Goal: Task Accomplishment & Management: Manage account settings

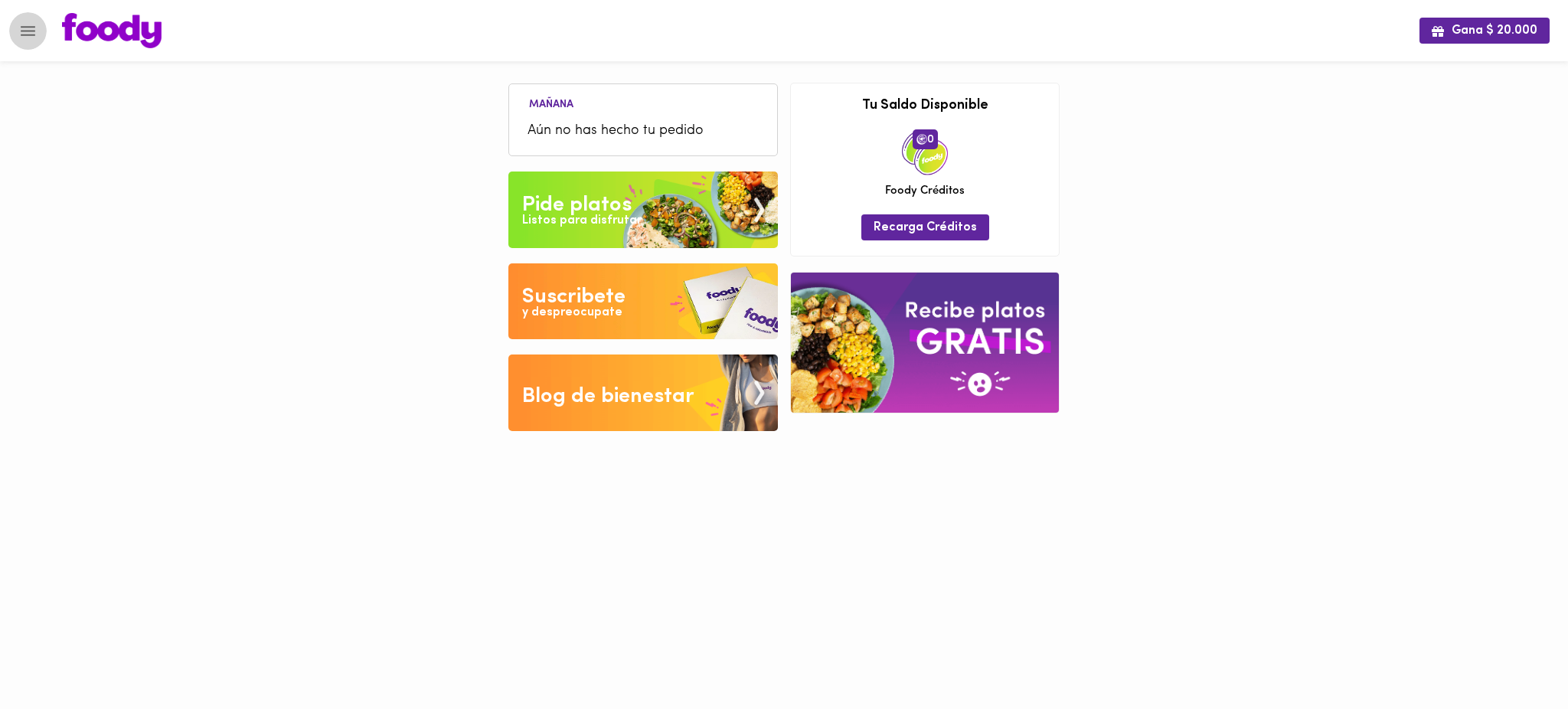
click at [32, 33] on icon "Menu" at bounding box center [27, 31] width 19 height 19
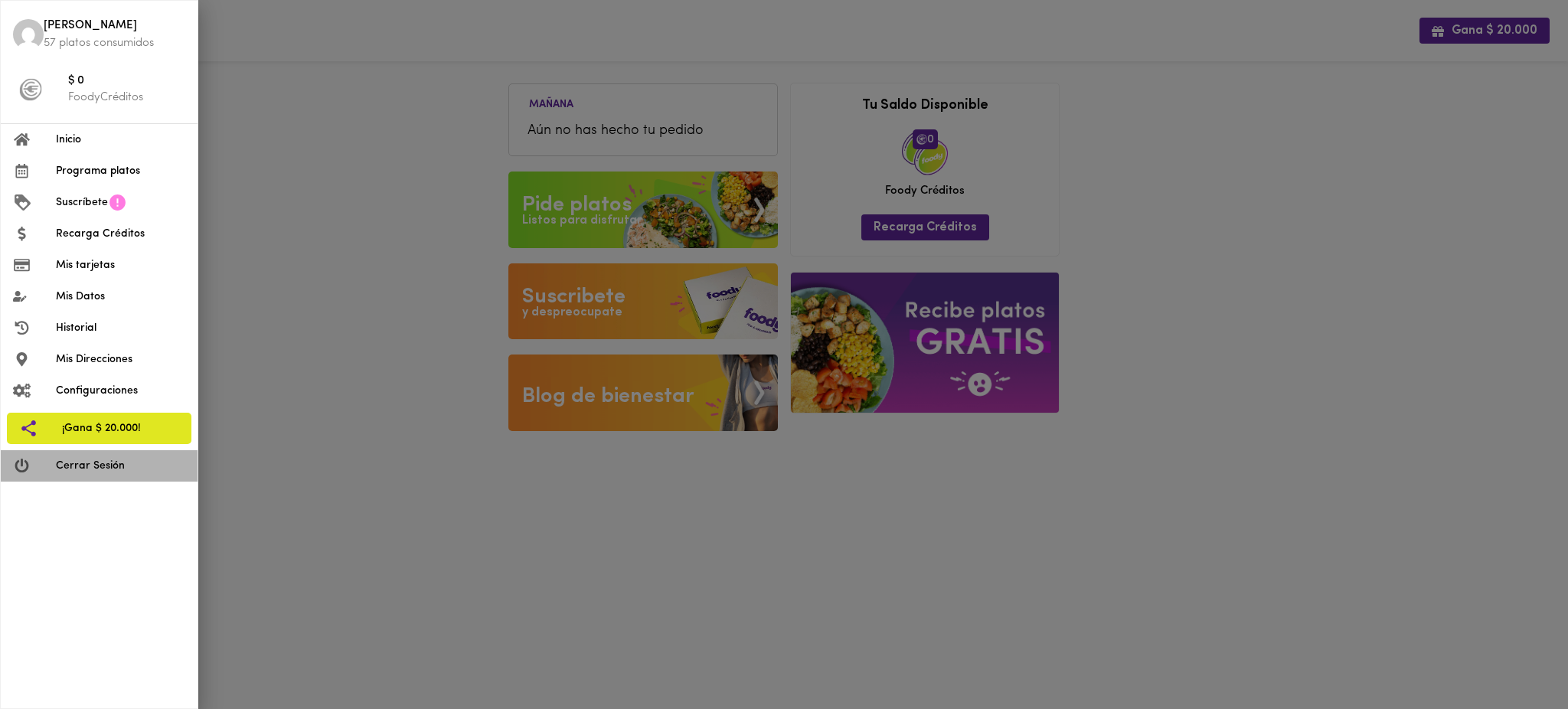
click at [69, 473] on span "Cerrar Sesión" at bounding box center [120, 465] width 129 height 16
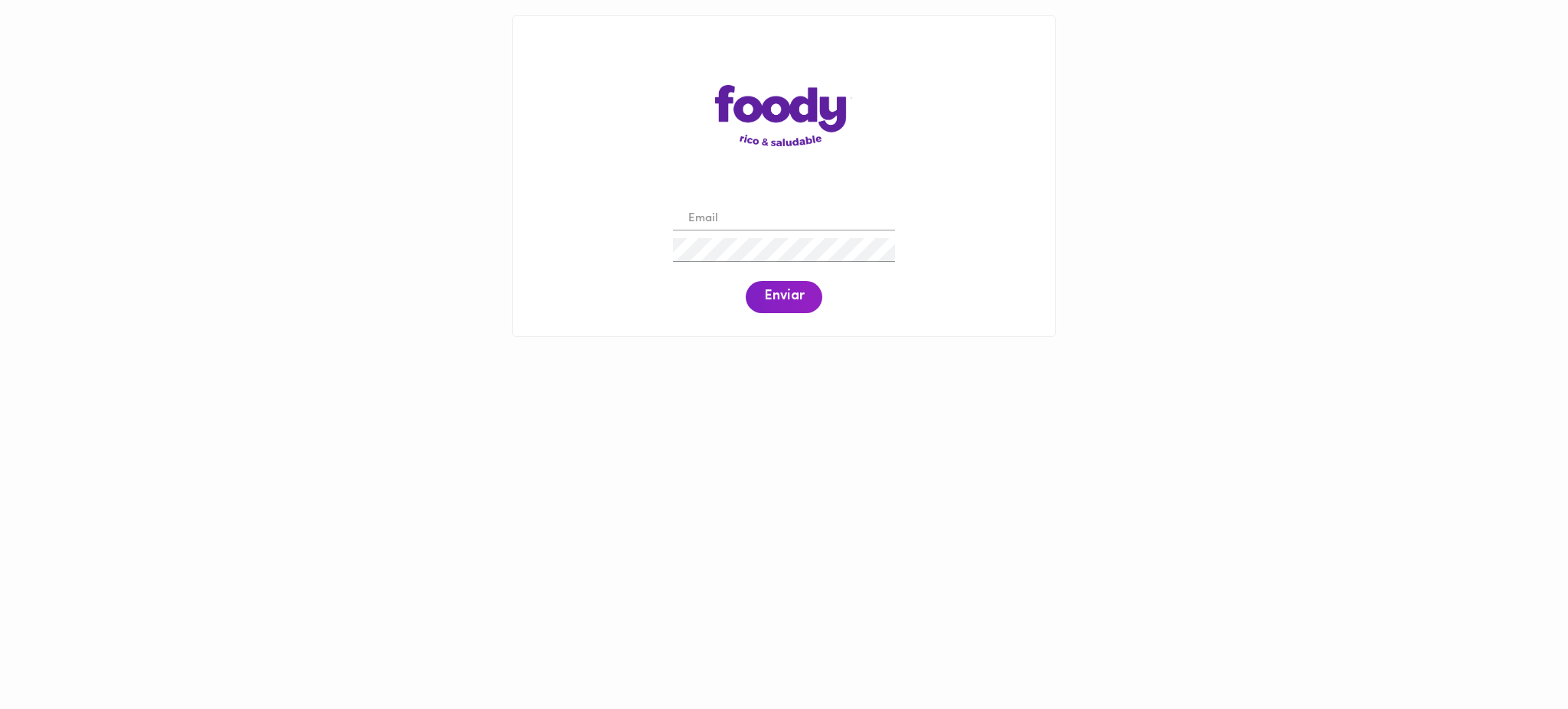
click at [738, 216] on input "email" at bounding box center [784, 219] width 222 height 24
paste input "[PERSON_NAME][EMAIL_ADDRESS][DOMAIN_NAME]"
type input "[PERSON_NAME][EMAIL_ADDRESS][DOMAIN_NAME]"
click at [790, 292] on span "Enviar" at bounding box center [784, 297] width 40 height 17
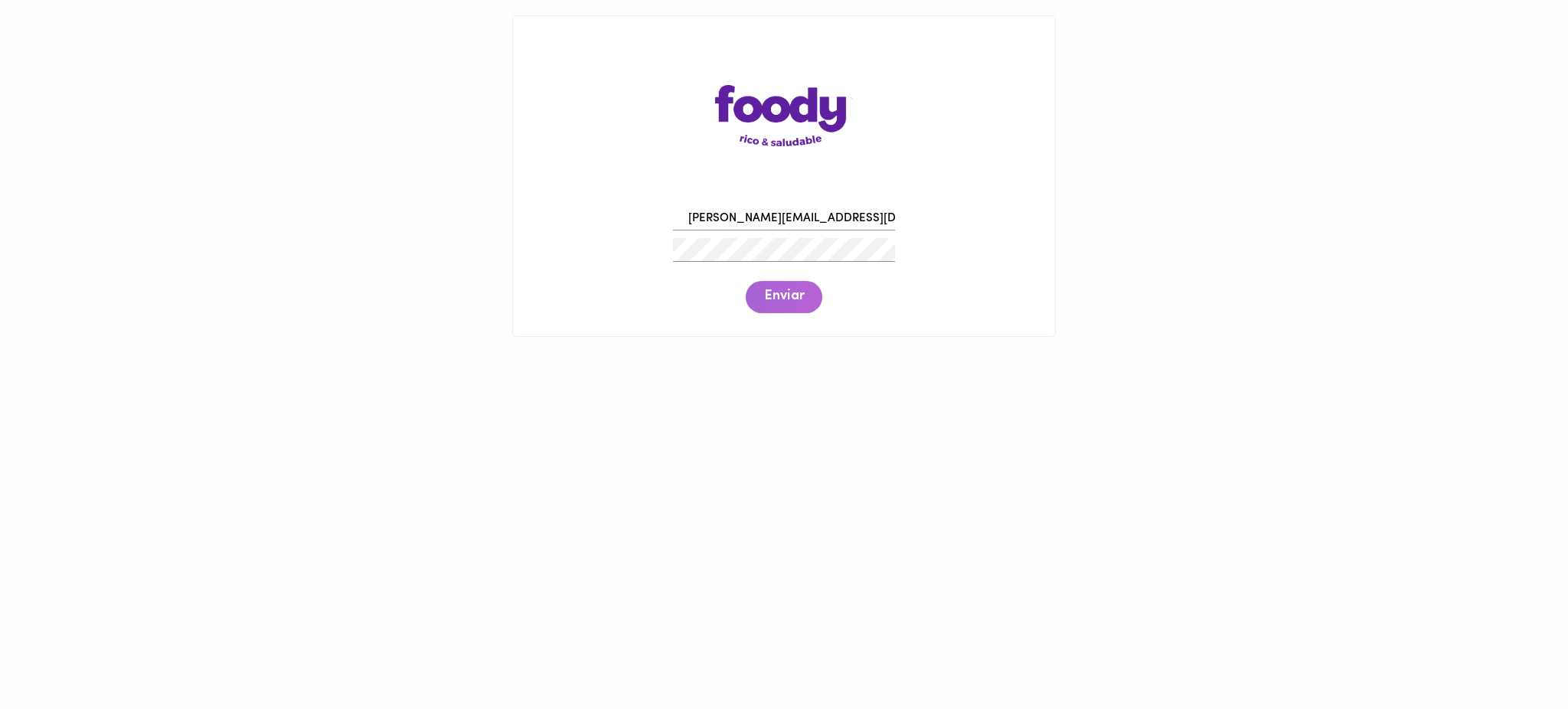
click at [790, 292] on span "Enviar" at bounding box center [784, 297] width 40 height 17
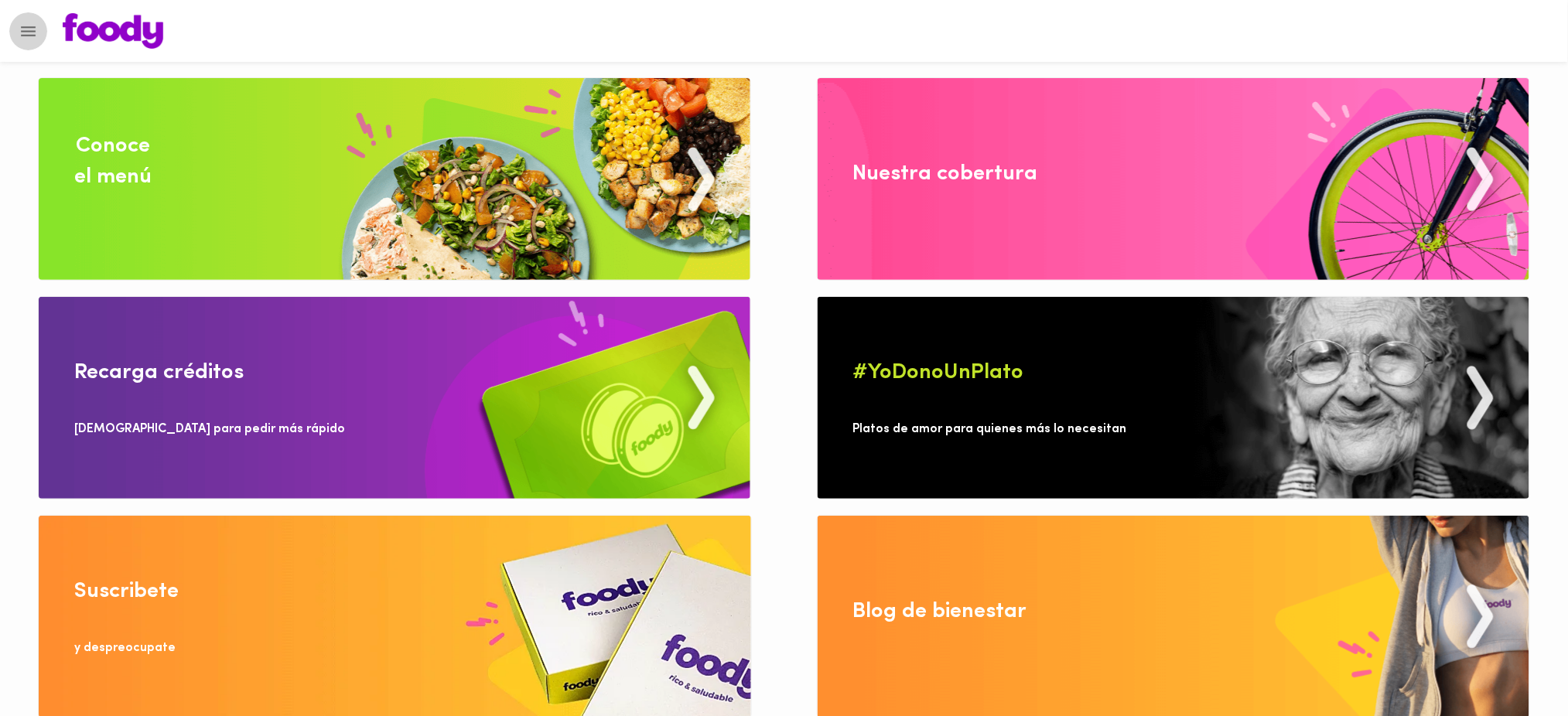
click at [27, 30] on icon "Menu" at bounding box center [28, 31] width 14 height 10
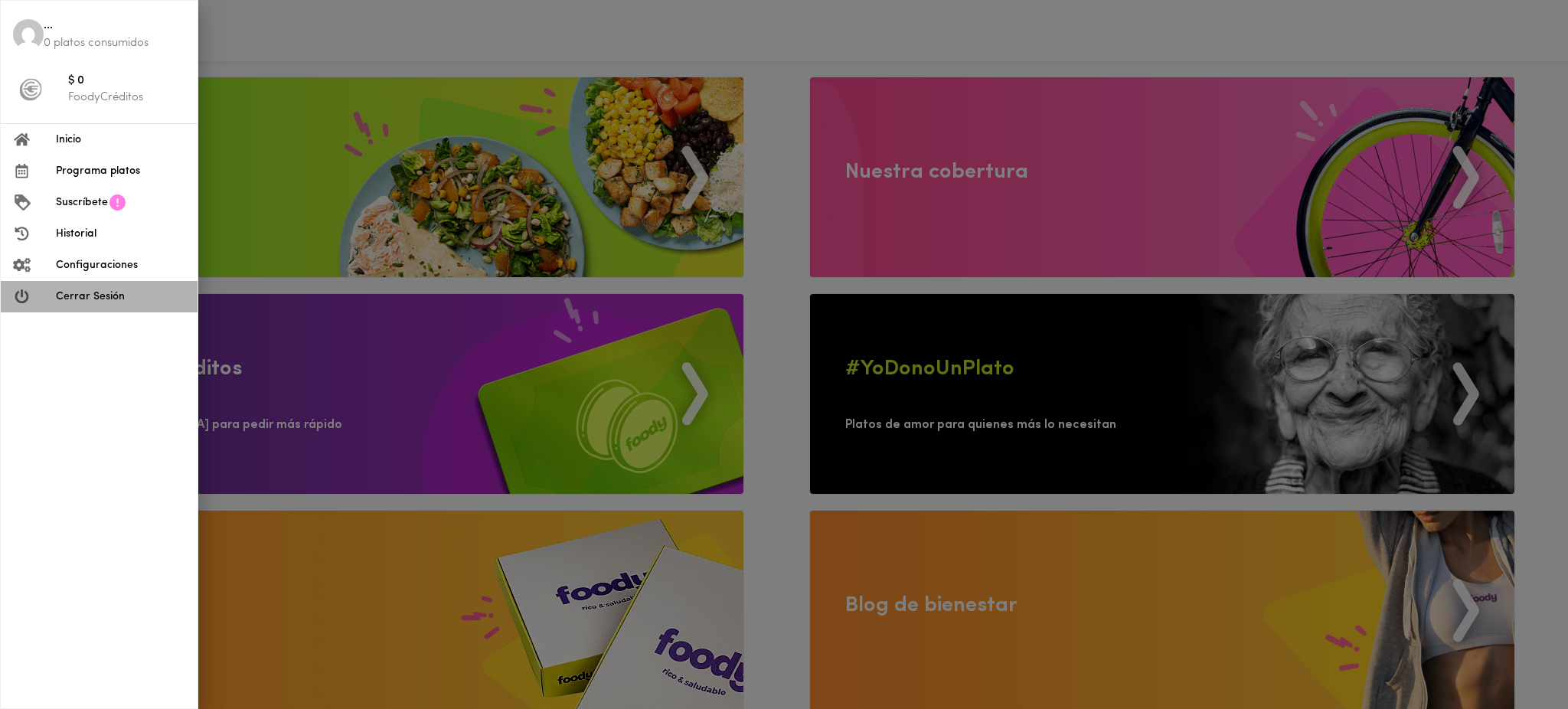
click at [108, 300] on span "Cerrar Sesión" at bounding box center [120, 296] width 129 height 16
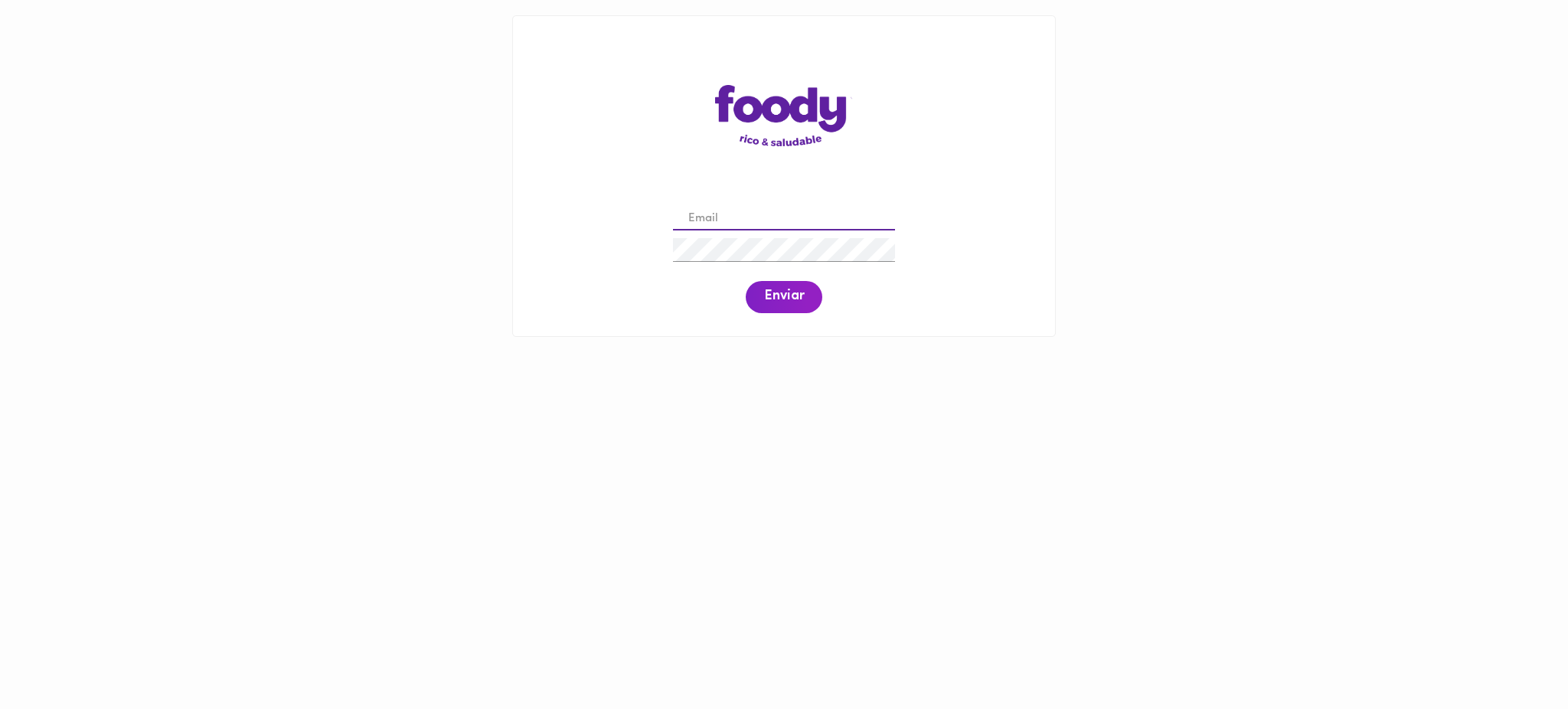
click at [755, 215] on input "email" at bounding box center [784, 219] width 222 height 24
paste input "Johanfranco.jp@gmail.com"
type input "johanfranco.jp@gmail.com"
click at [775, 300] on span "Enviar" at bounding box center [784, 297] width 40 height 17
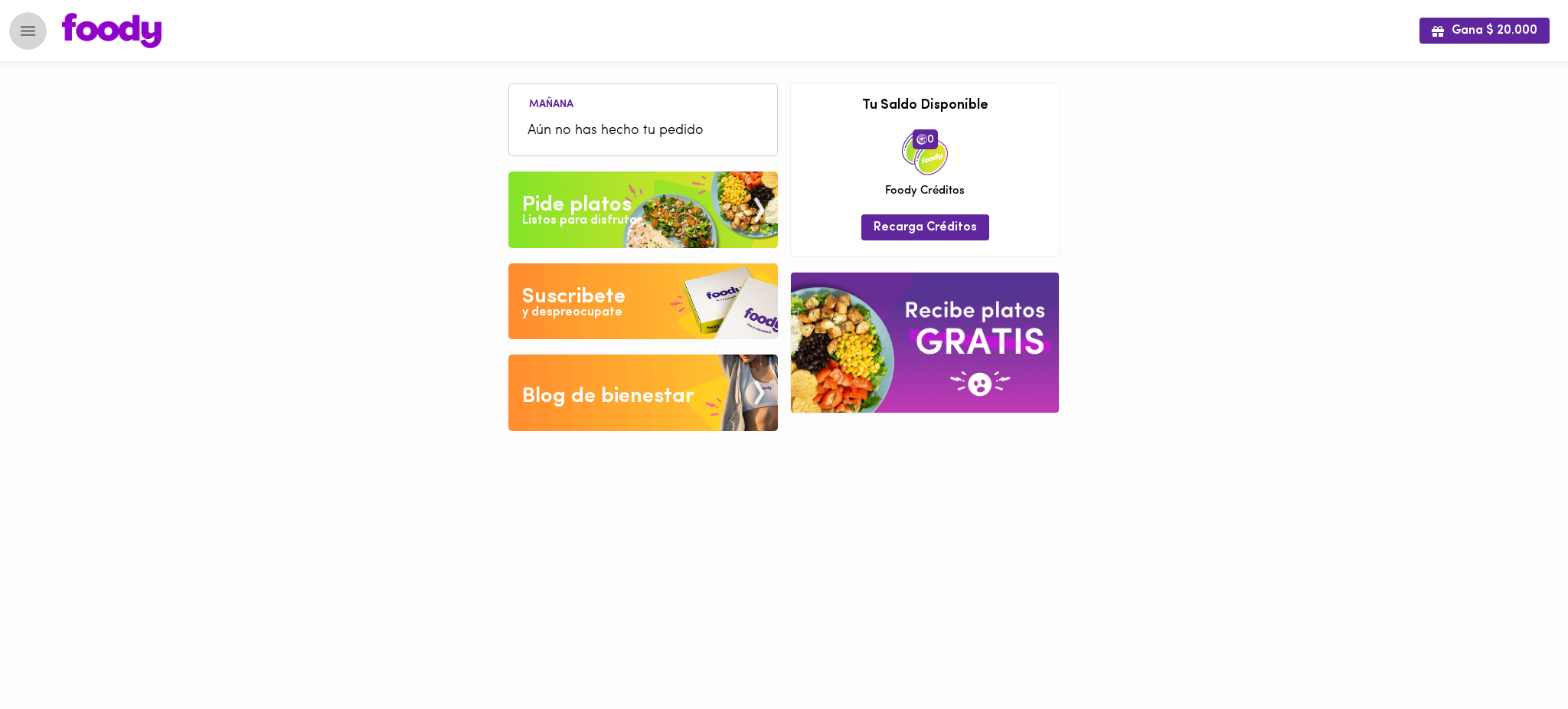
click at [18, 29] on icon "Menu" at bounding box center [27, 31] width 19 height 19
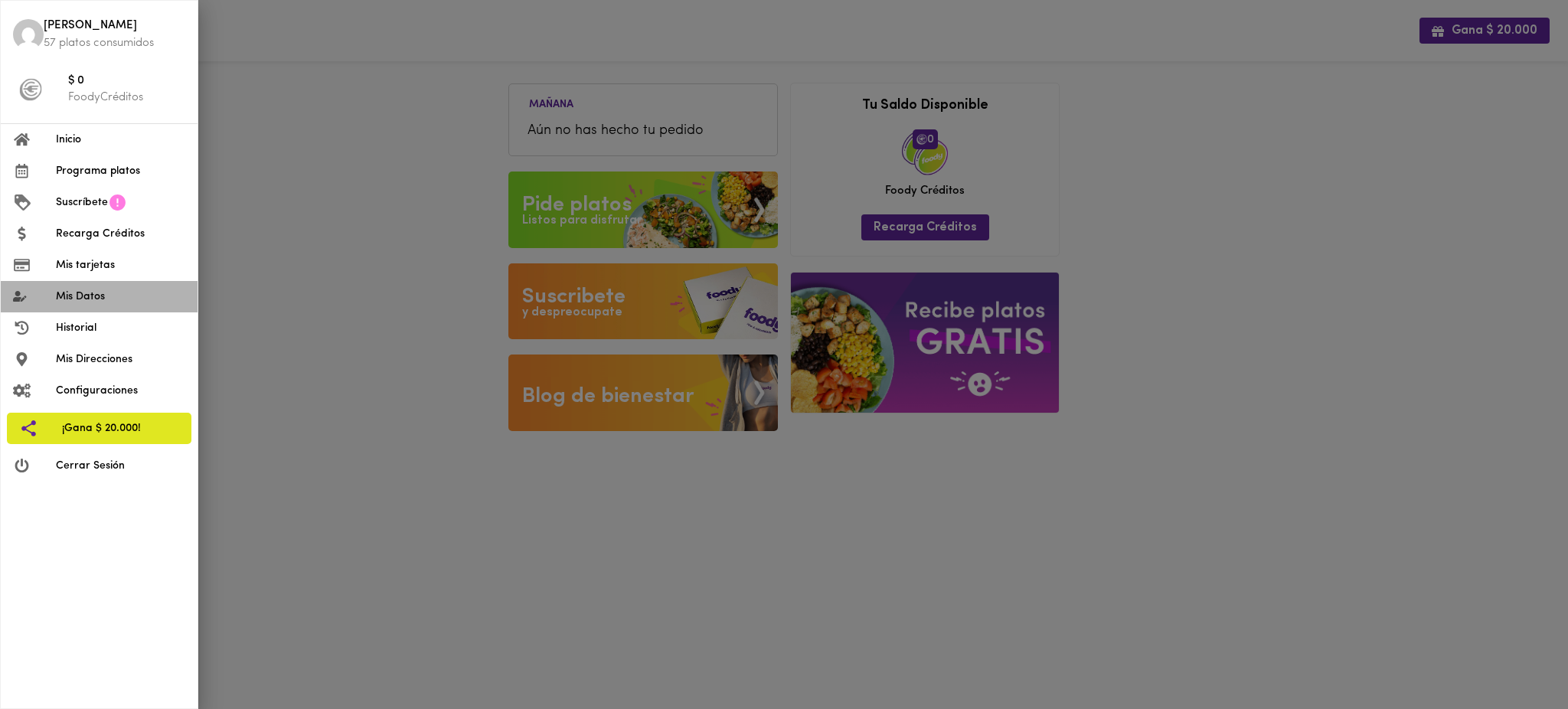
click at [98, 300] on span "Mis Datos" at bounding box center [120, 296] width 129 height 16
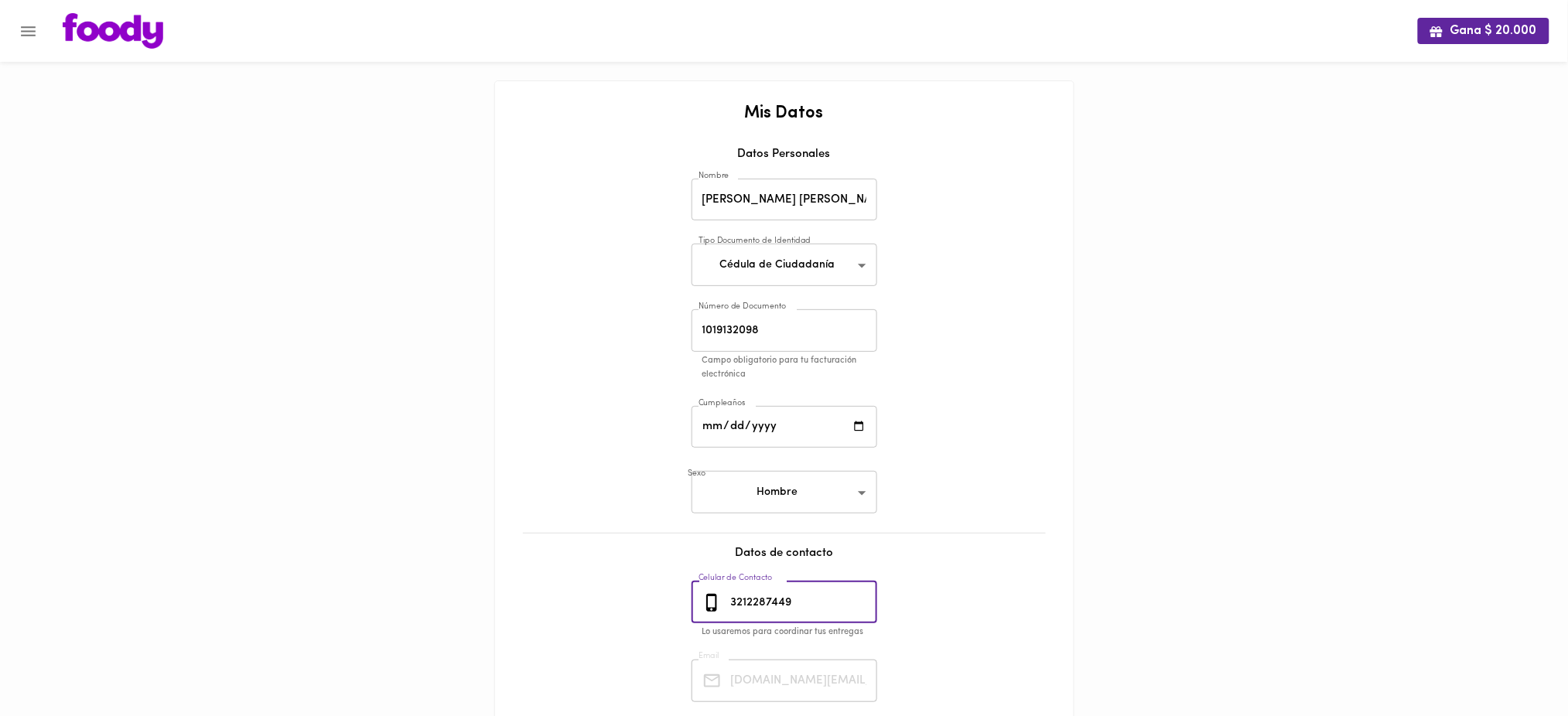
drag, startPoint x: 805, startPoint y: 600, endPoint x: 709, endPoint y: 602, distance: 96.0
click at [709, 602] on div "3212287449 Celular de Contacto" at bounding box center [784, 602] width 186 height 42
click at [25, 30] on icon "Menu" at bounding box center [28, 32] width 19 height 19
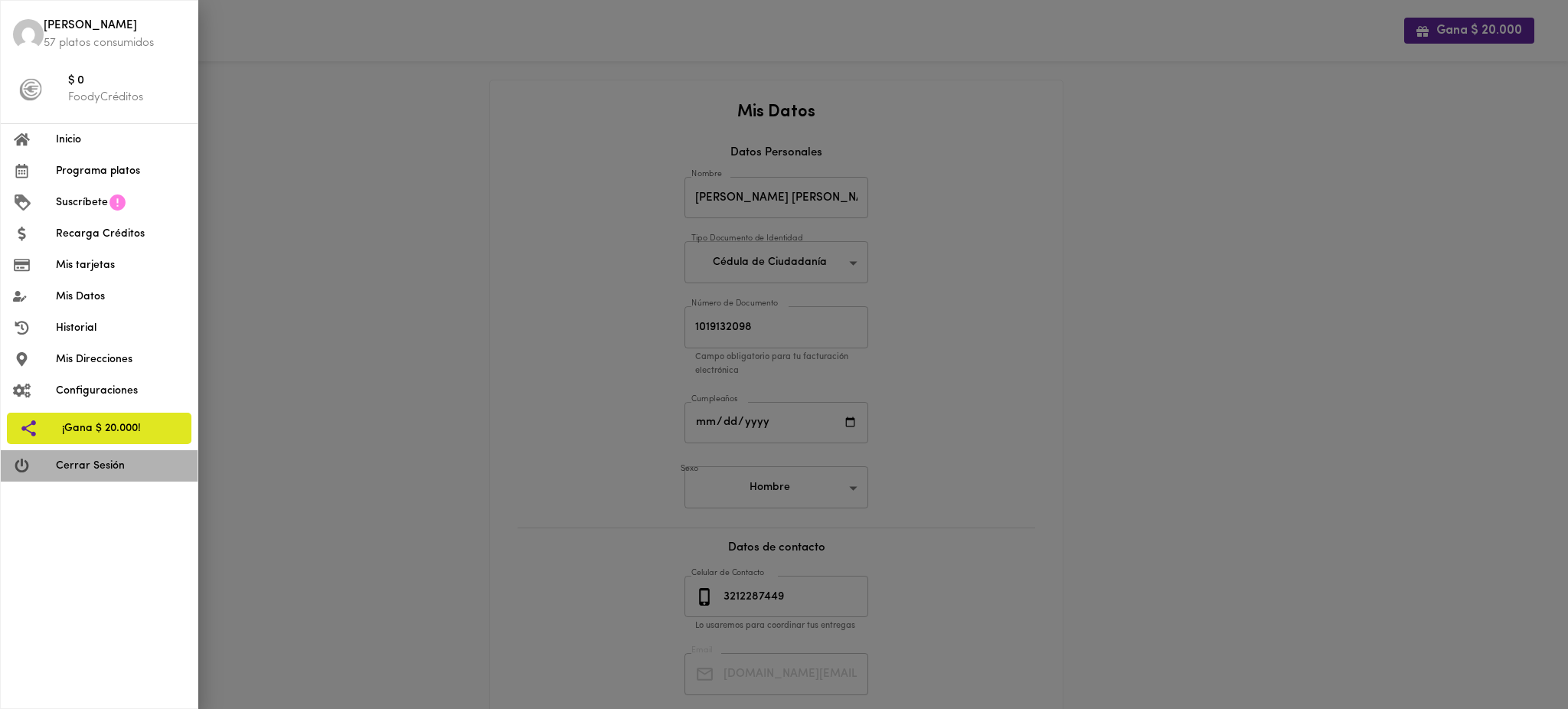
click at [82, 467] on span "Cerrar Sesión" at bounding box center [120, 465] width 129 height 16
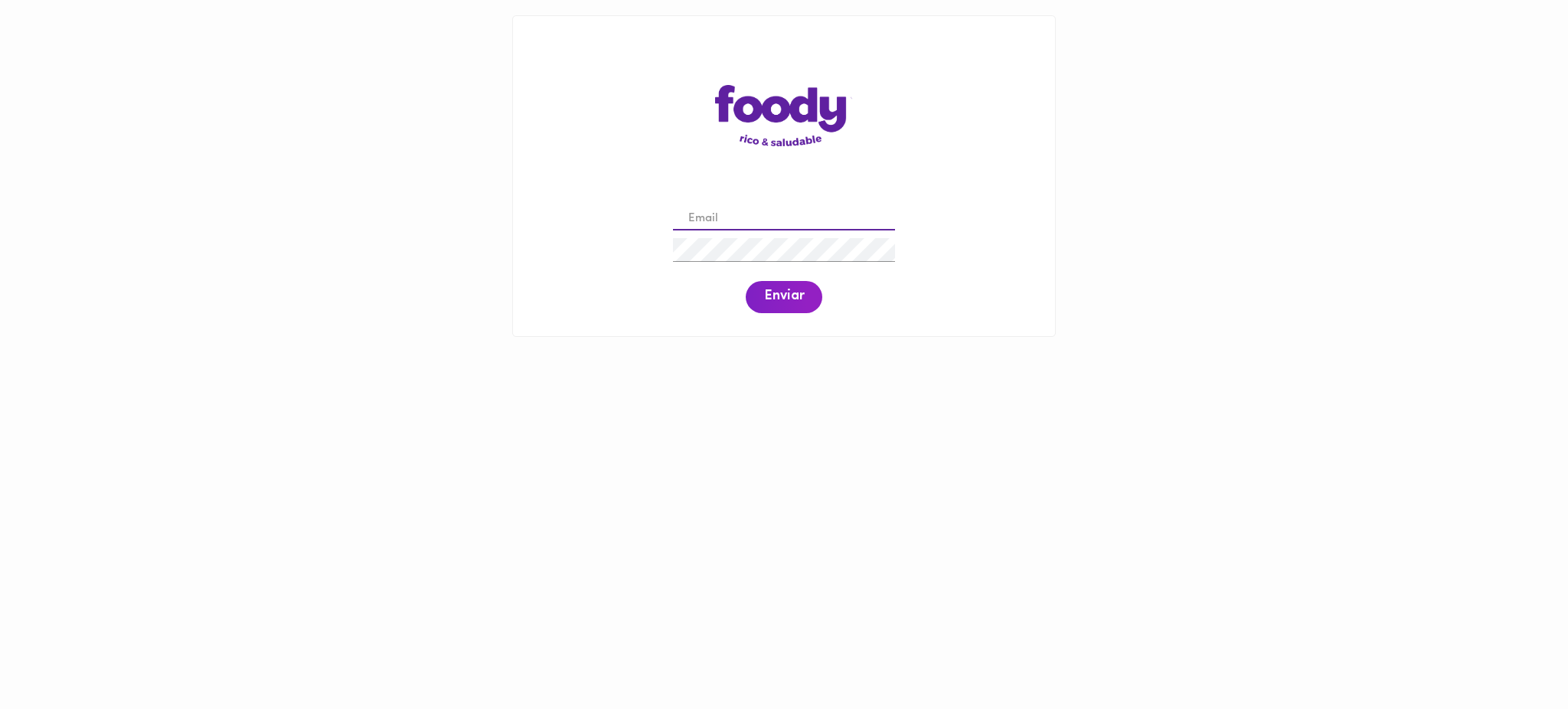
click at [708, 215] on input "email" at bounding box center [784, 219] width 222 height 24
paste input "[EMAIL_ADDRESS][DOMAIN_NAME]"
type input "[EMAIL_ADDRESS][DOMAIN_NAME]"
click at [782, 295] on span "Enviar" at bounding box center [784, 297] width 40 height 17
